Goal: Communication & Community: Connect with others

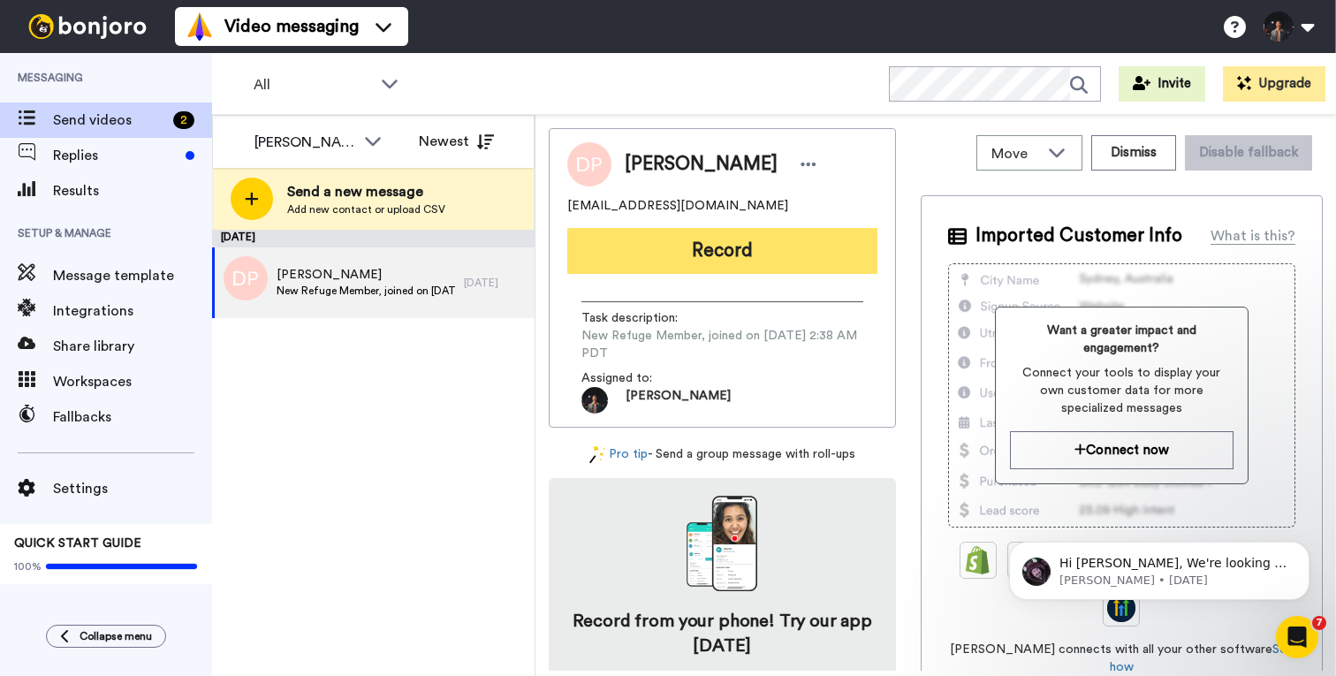
click at [801, 242] on button "Record" at bounding box center [722, 251] width 310 height 46
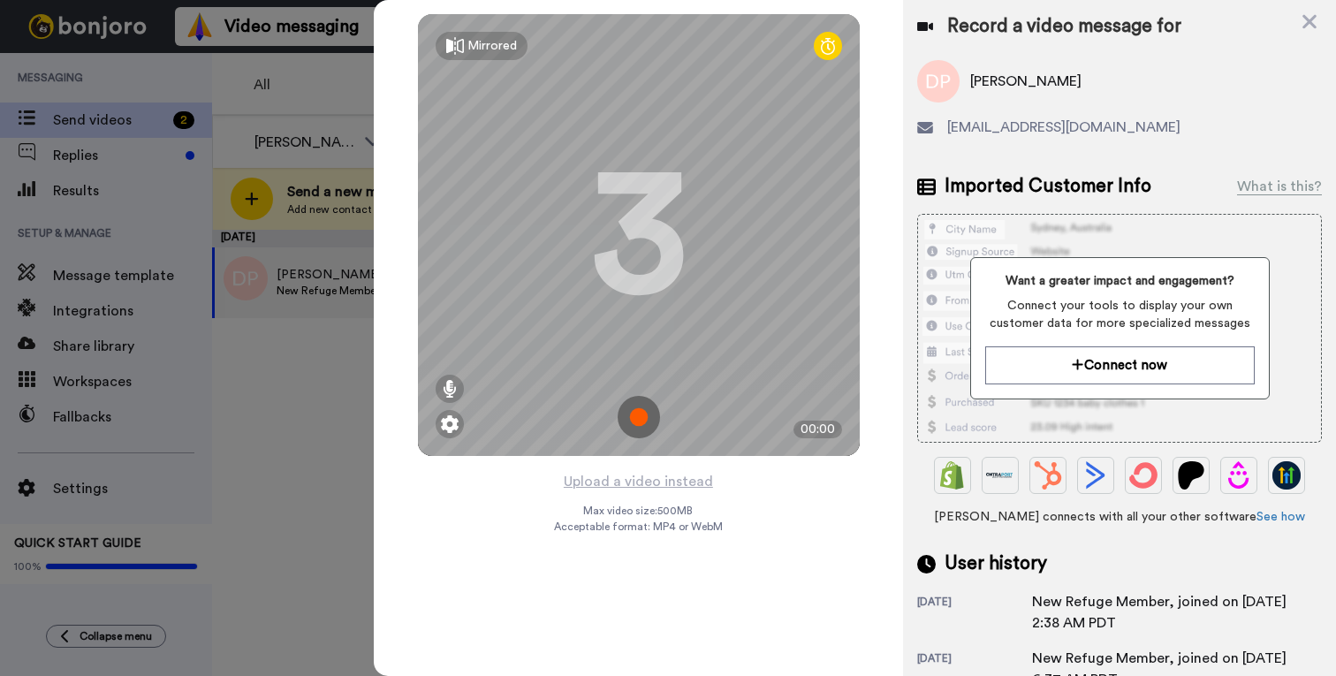
click at [629, 415] on img at bounding box center [639, 417] width 42 height 42
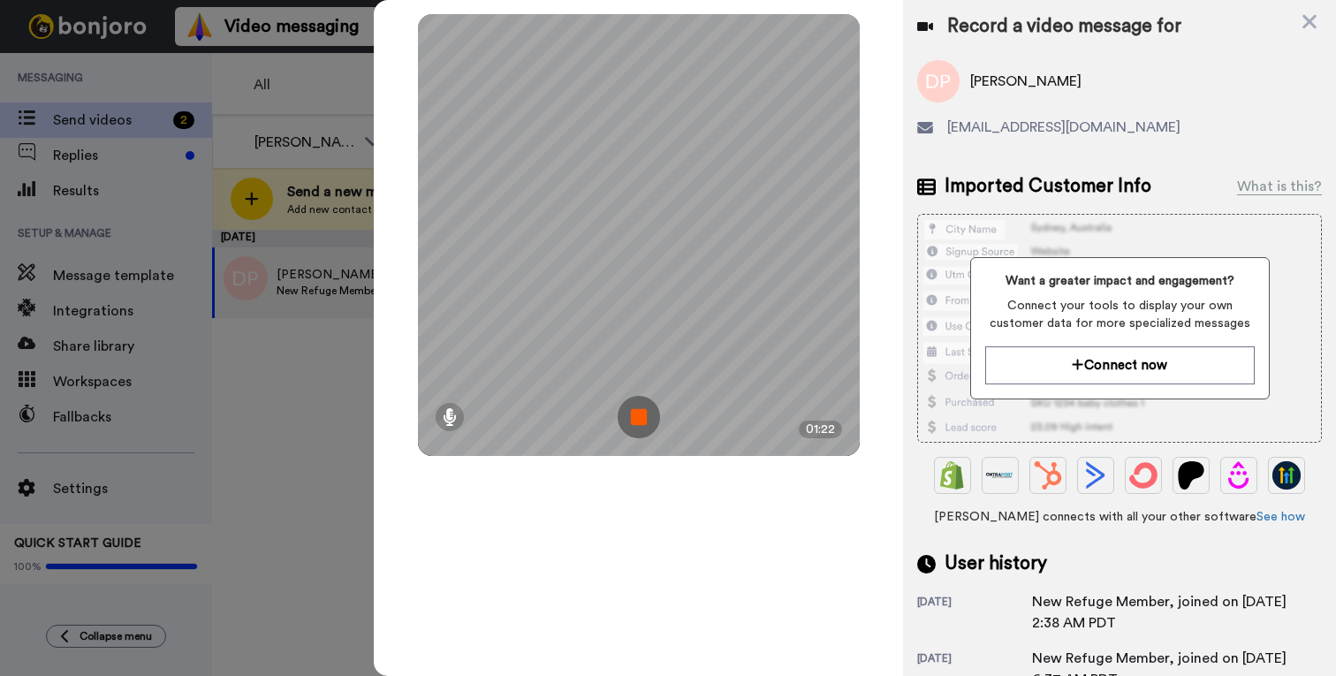
click at [635, 422] on img at bounding box center [639, 417] width 42 height 42
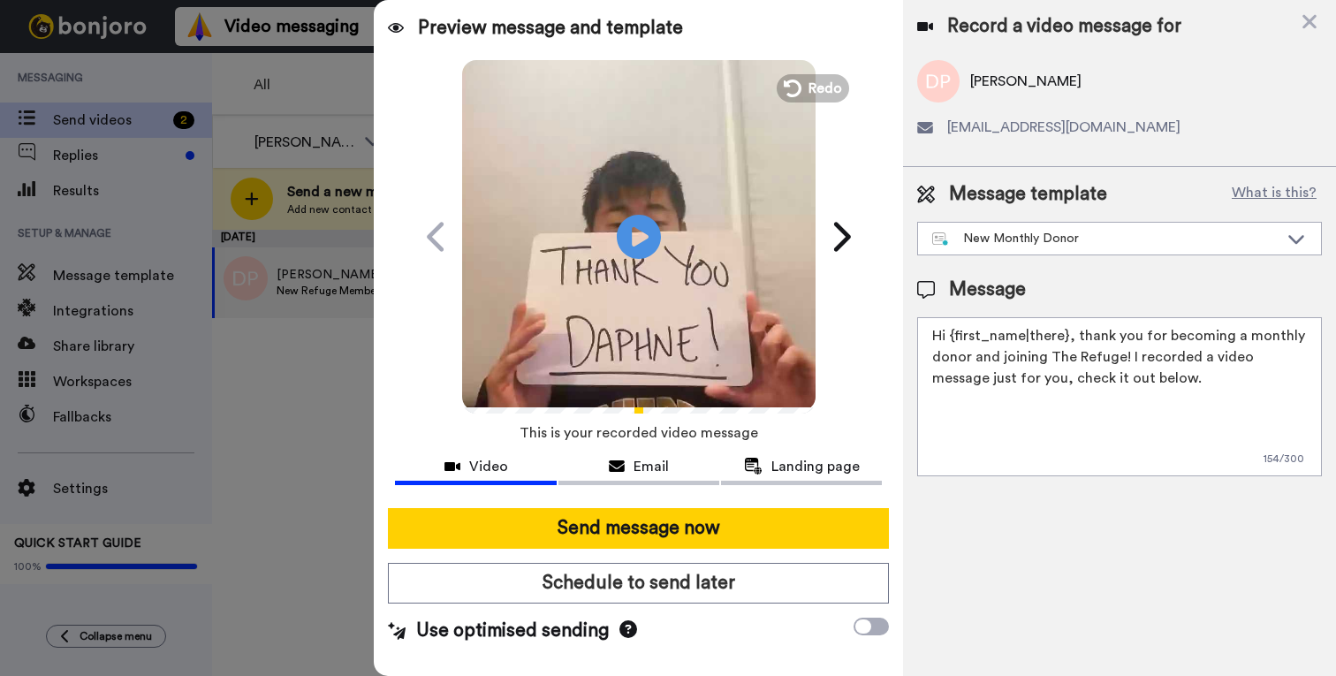
click at [651, 309] on video at bounding box center [638, 233] width 353 height 353
click at [824, 95] on span "Redo" at bounding box center [826, 87] width 37 height 23
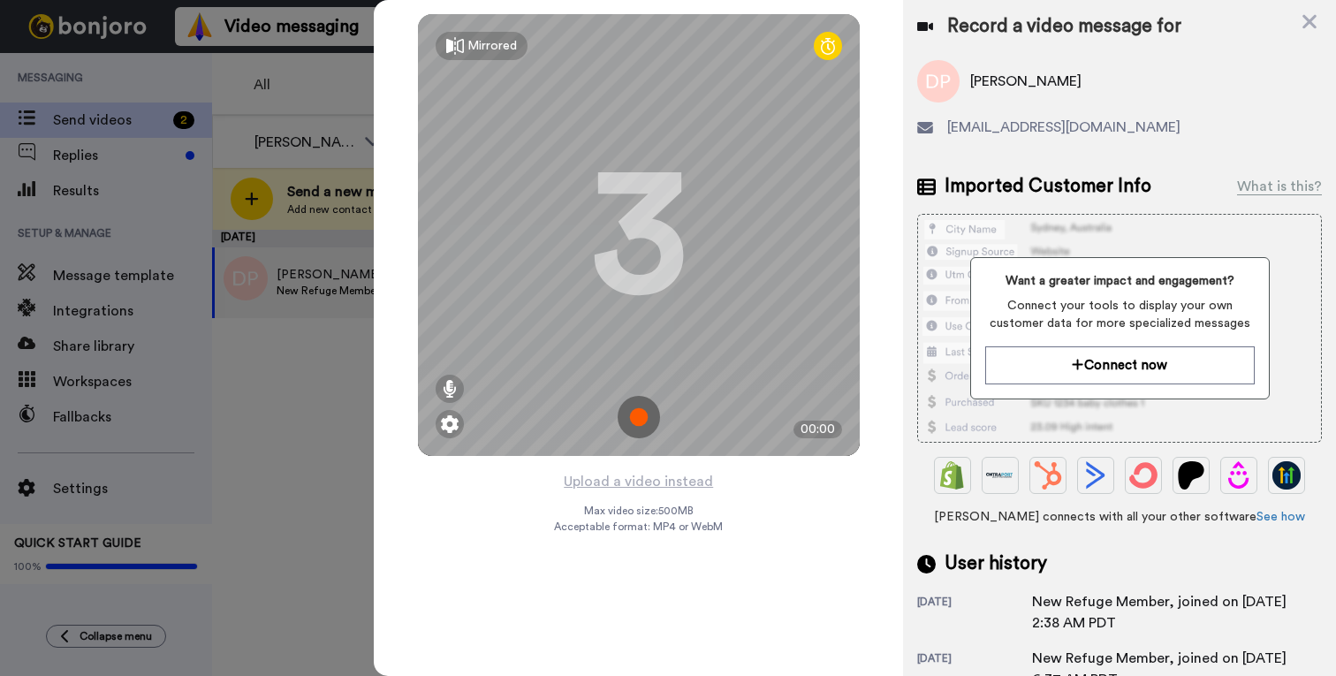
click at [627, 419] on img at bounding box center [639, 417] width 42 height 42
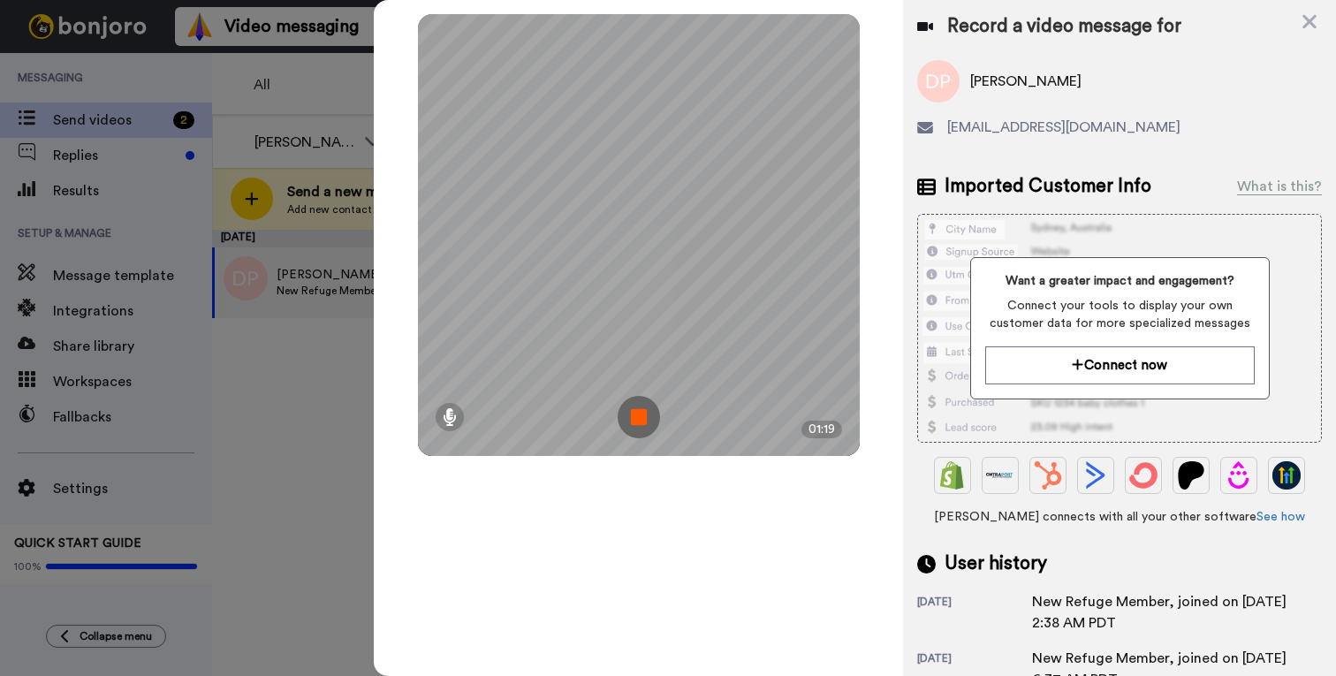
click at [649, 430] on img at bounding box center [639, 417] width 42 height 42
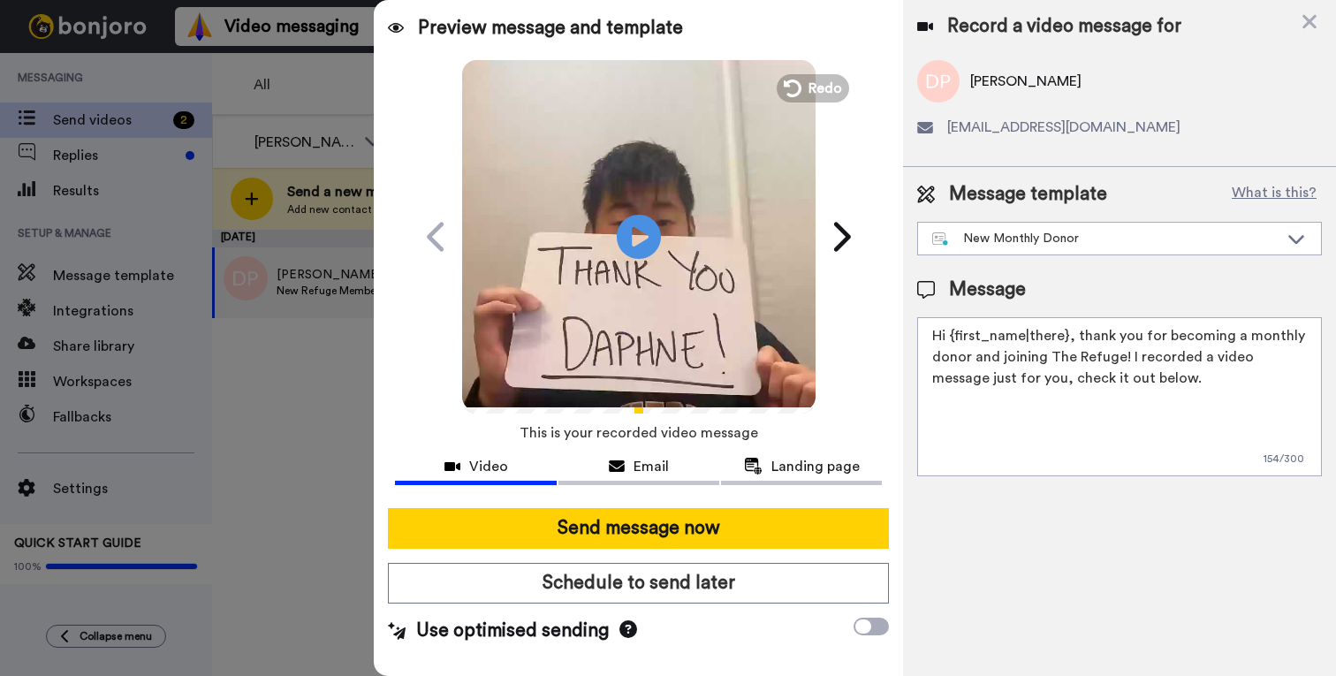
click at [667, 320] on video at bounding box center [638, 233] width 353 height 353
click at [810, 102] on video at bounding box center [638, 233] width 353 height 353
click at [811, 87] on span "Redo" at bounding box center [826, 87] width 37 height 23
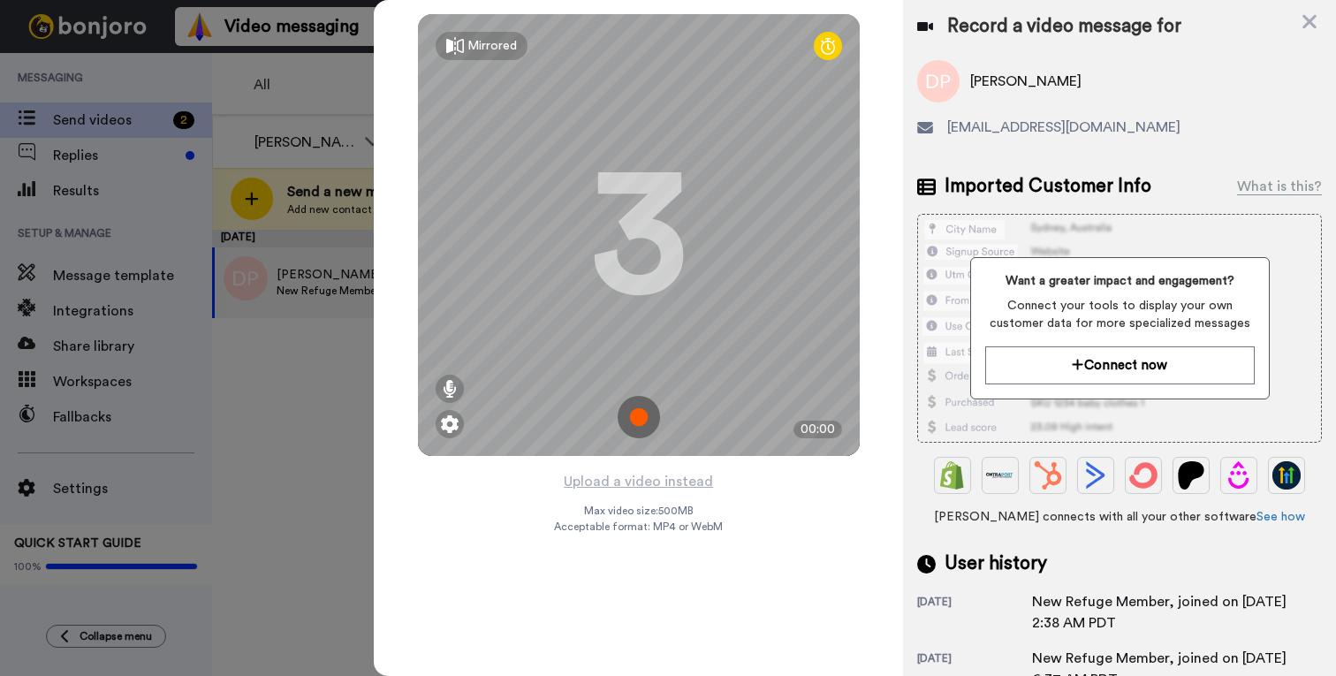
click at [639, 410] on img at bounding box center [639, 417] width 42 height 42
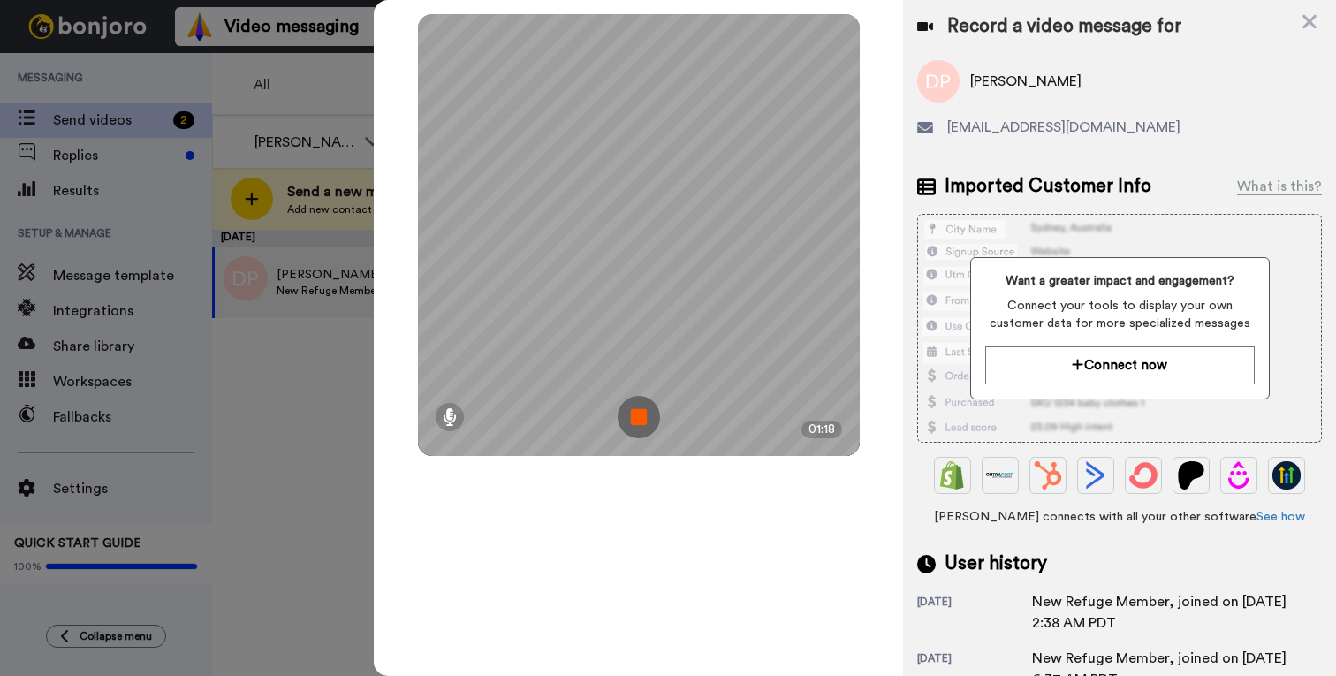
click at [639, 410] on img at bounding box center [639, 417] width 42 height 42
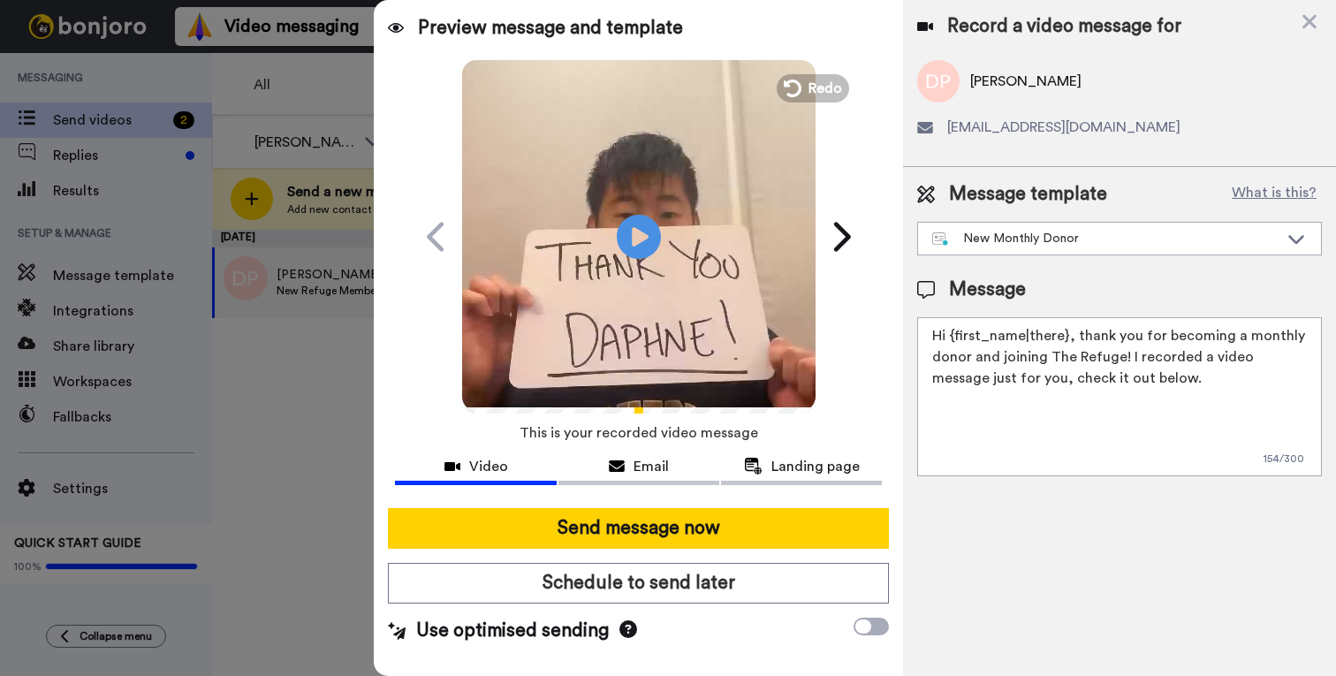
click at [695, 172] on video at bounding box center [638, 233] width 353 height 353
click at [466, 406] on div at bounding box center [638, 388] width 353 height 37
click at [474, 406] on div at bounding box center [638, 388] width 353 height 37
click at [749, 406] on div "1:18 / 1:18" at bounding box center [638, 388] width 353 height 37
click at [810, 94] on span "Redo" at bounding box center [826, 87] width 37 height 23
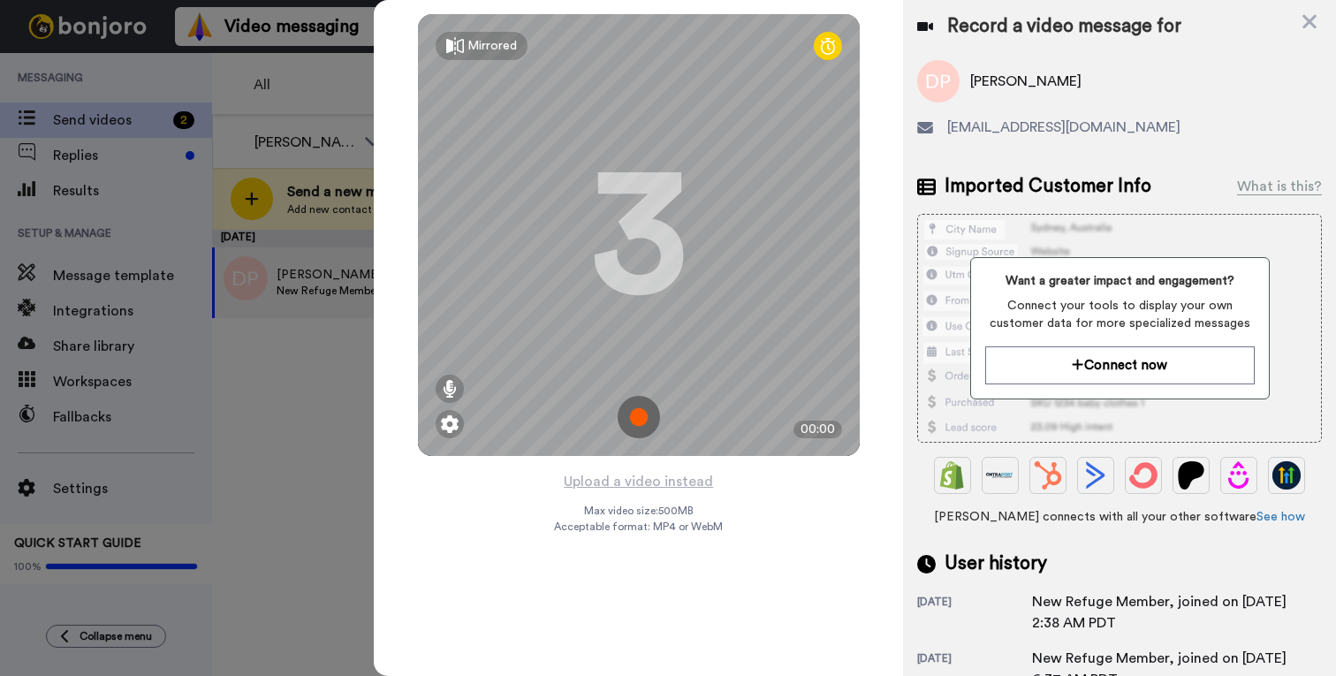
click at [658, 413] on img at bounding box center [639, 417] width 42 height 42
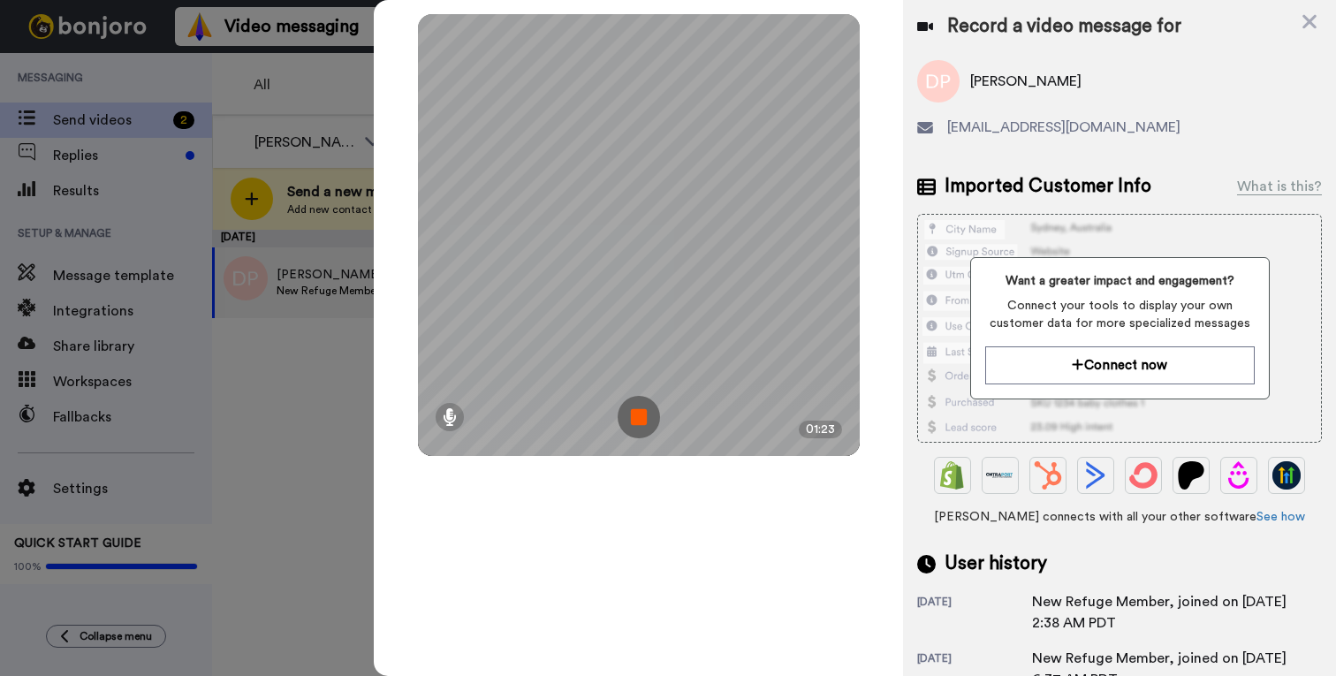
click at [658, 413] on img at bounding box center [639, 417] width 42 height 42
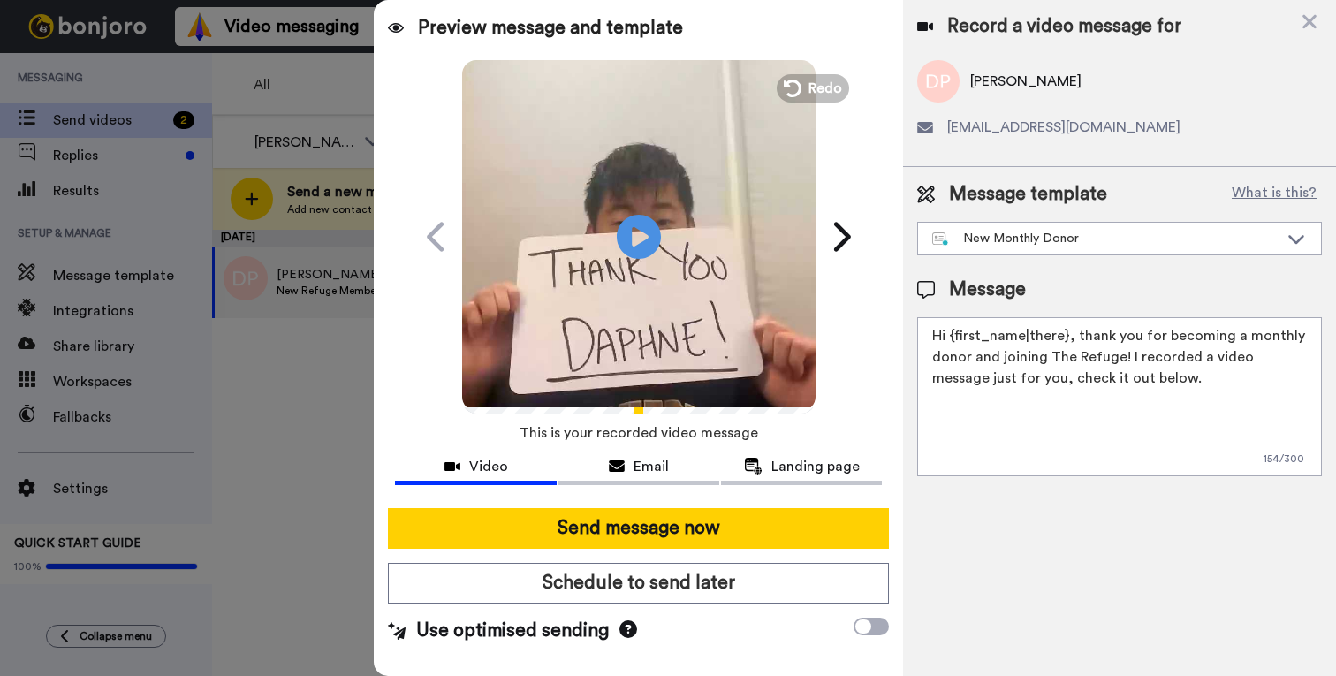
click at [648, 321] on video at bounding box center [638, 233] width 353 height 353
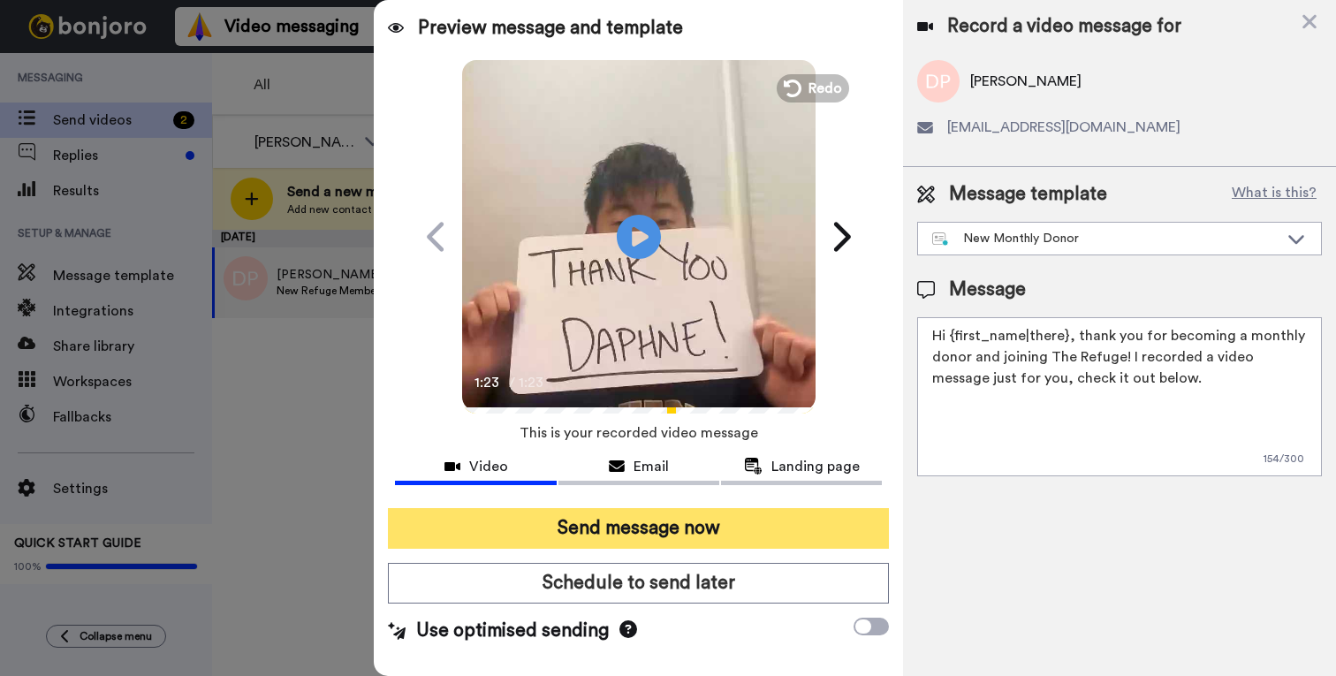
click at [832, 516] on button "Send message now" at bounding box center [638, 528] width 501 height 41
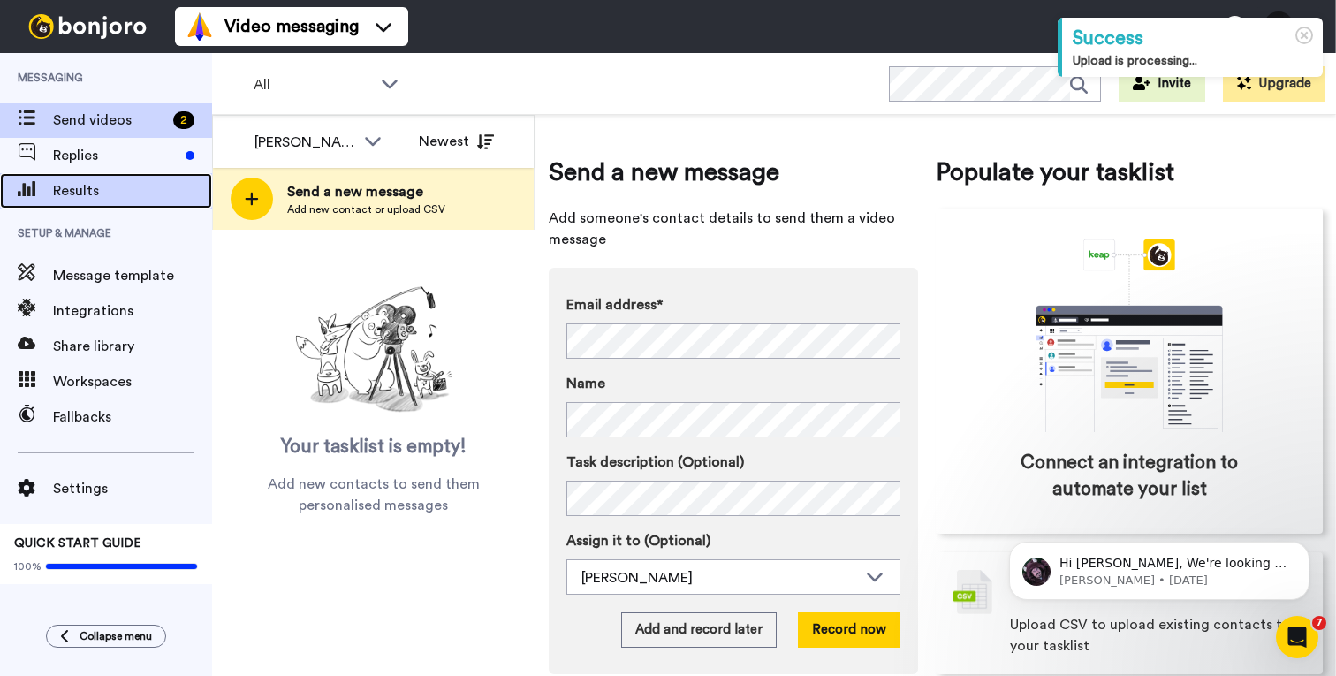
click at [160, 192] on span "Results" at bounding box center [132, 190] width 159 height 21
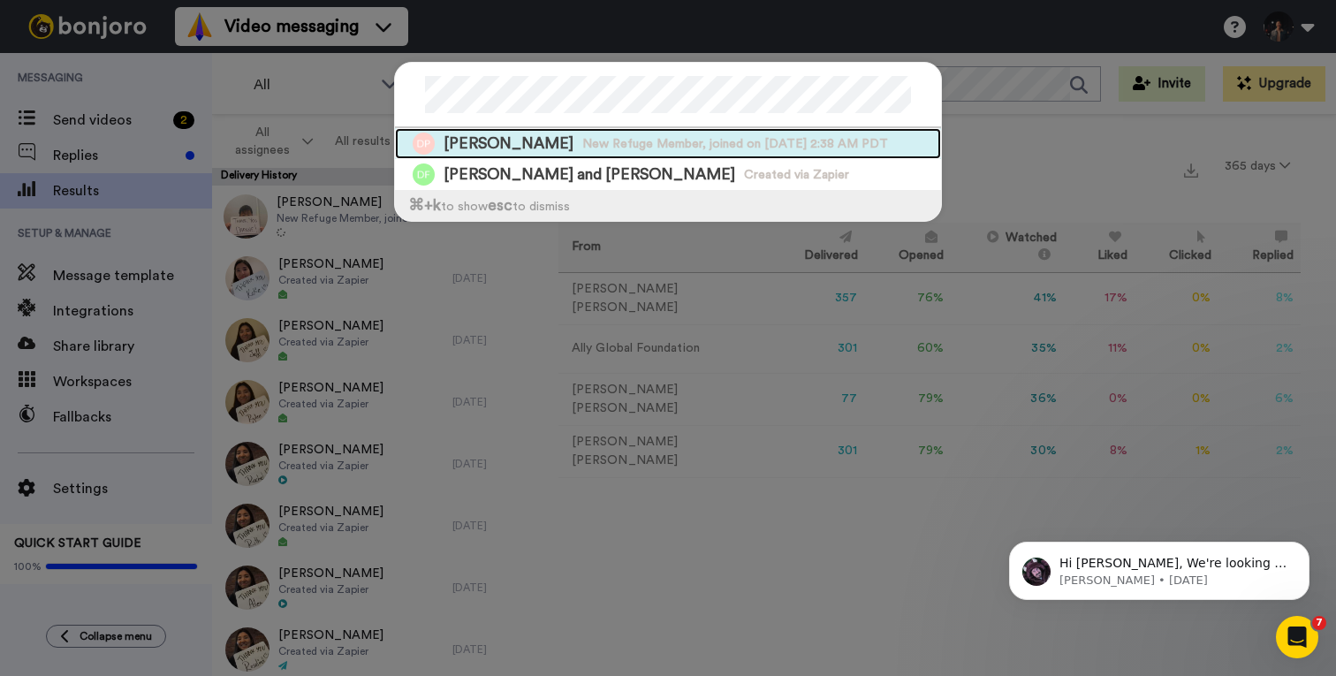
click at [694, 146] on span "New Refuge Member, joined on [DATE] 2:38 AM PDT" at bounding box center [735, 144] width 306 height 18
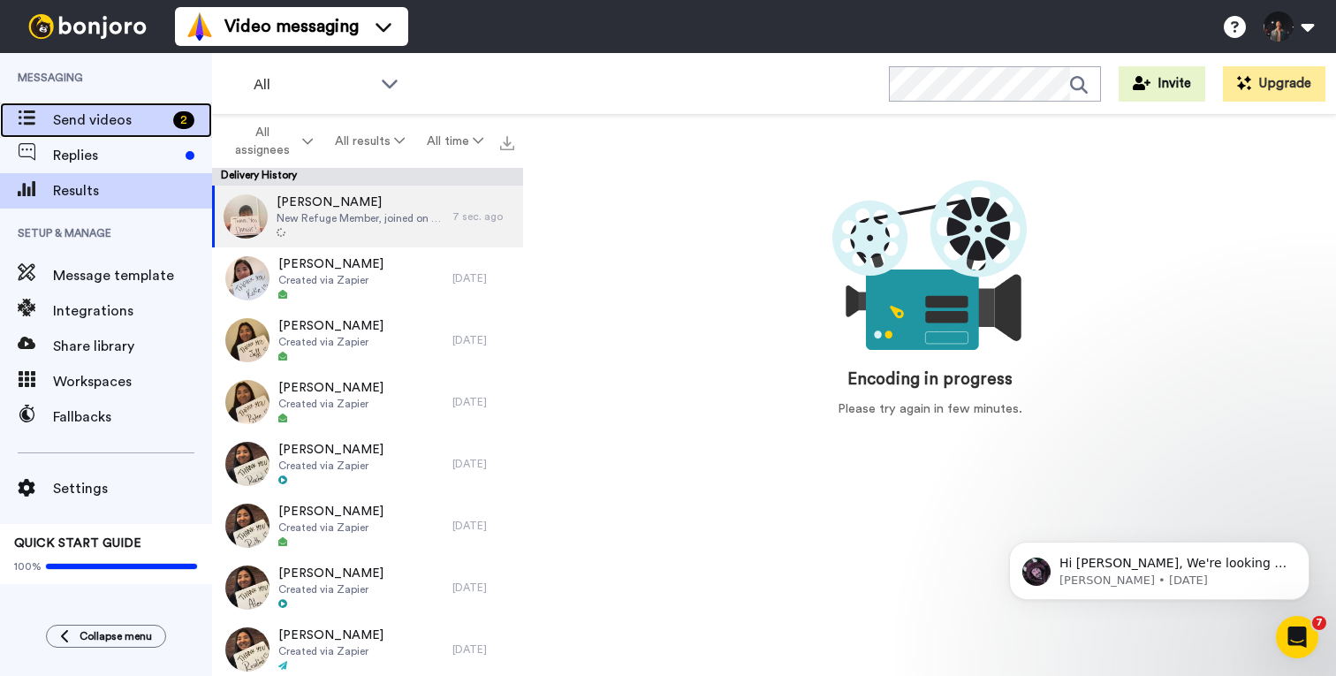
click at [111, 117] on span "Send videos" at bounding box center [109, 120] width 113 height 21
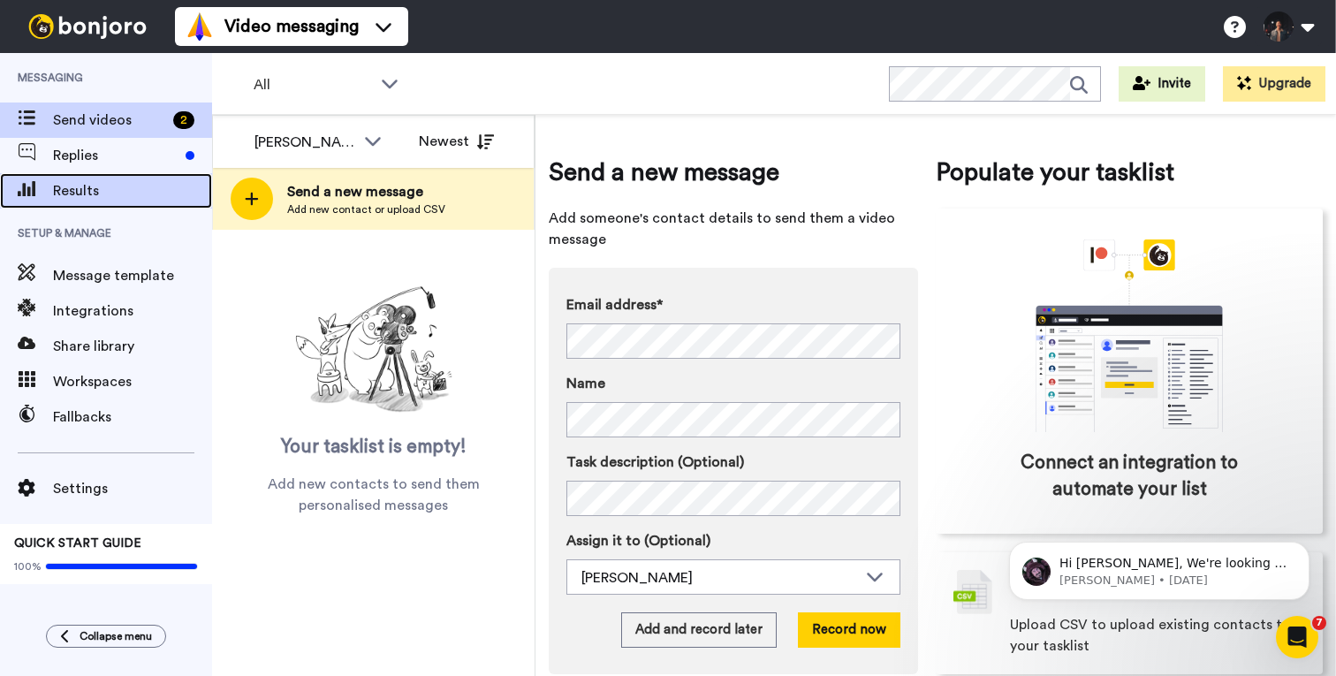
click at [140, 179] on div "Results" at bounding box center [106, 190] width 212 height 35
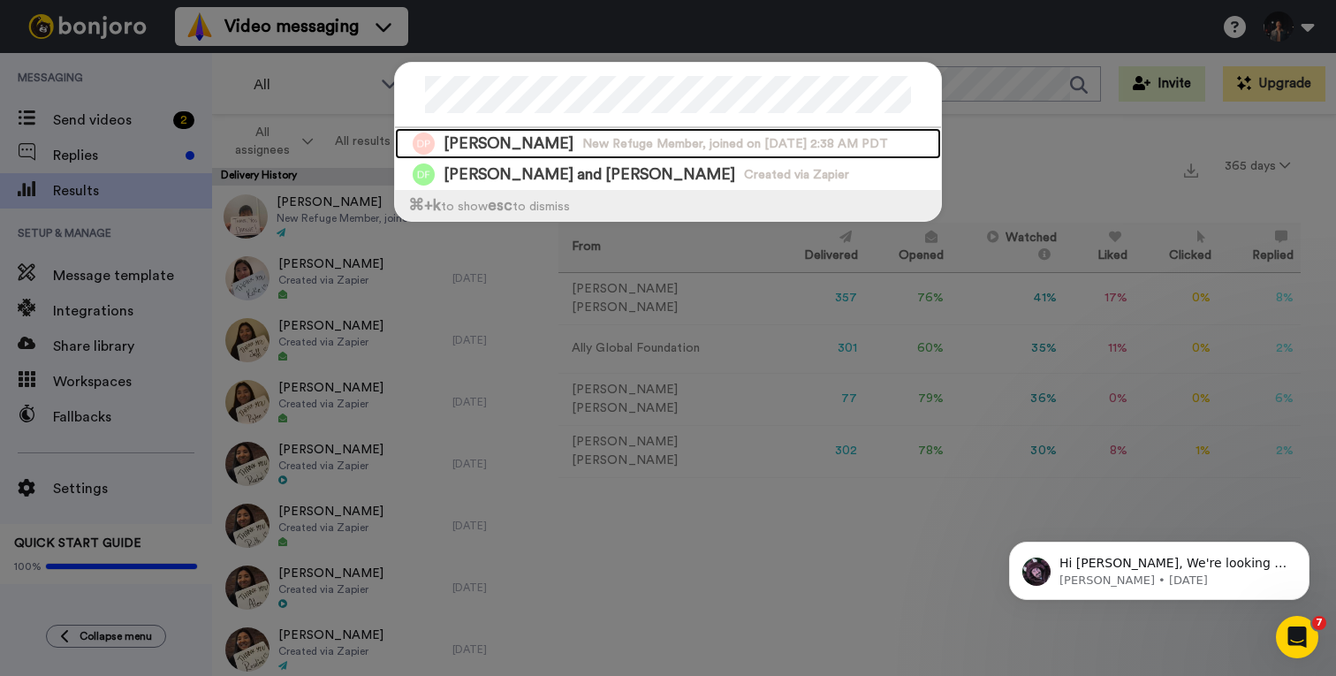
click at [827, 139] on span "New Refuge Member, joined on [DATE] 2:38 AM PDT" at bounding box center [735, 144] width 306 height 18
